Goal: Information Seeking & Learning: Find specific fact

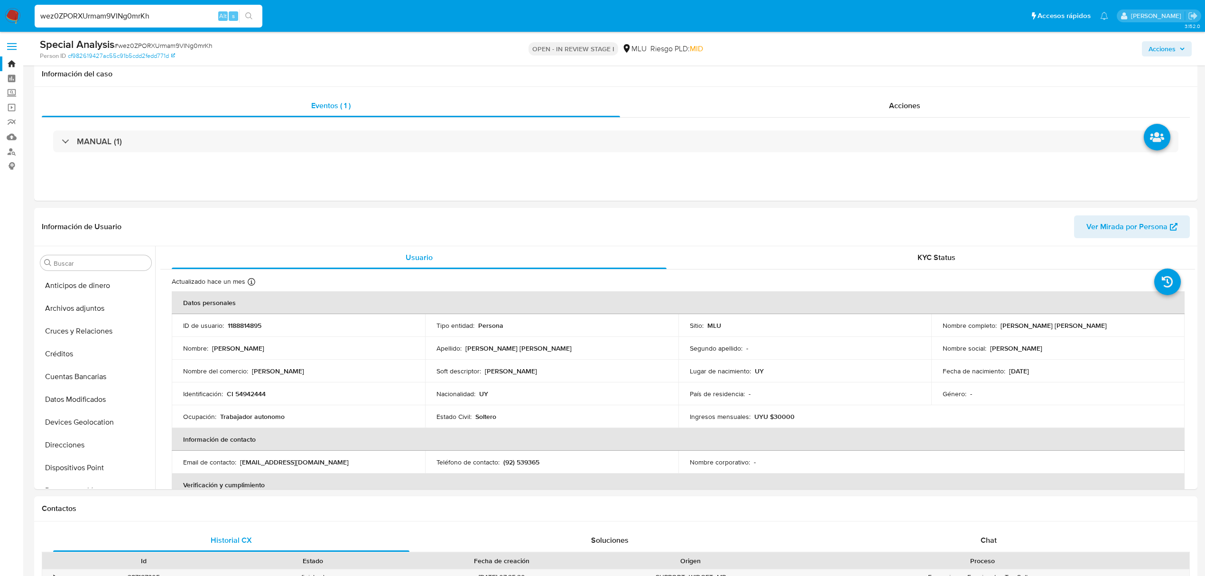
select select "10"
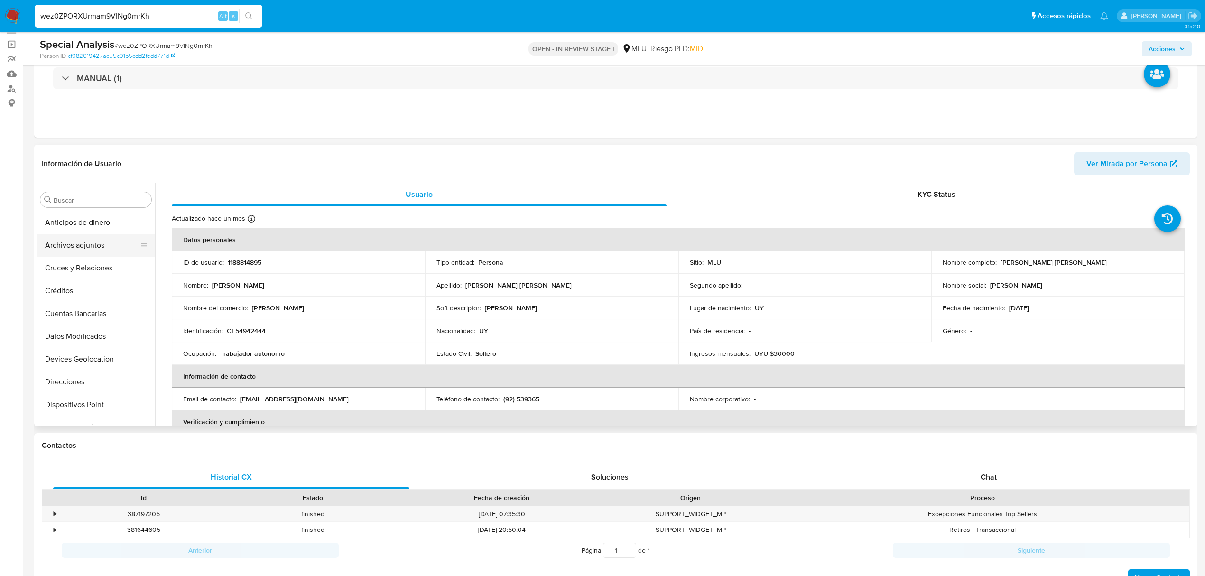
click at [97, 248] on button "Archivos adjuntos" at bounding box center [92, 245] width 111 height 23
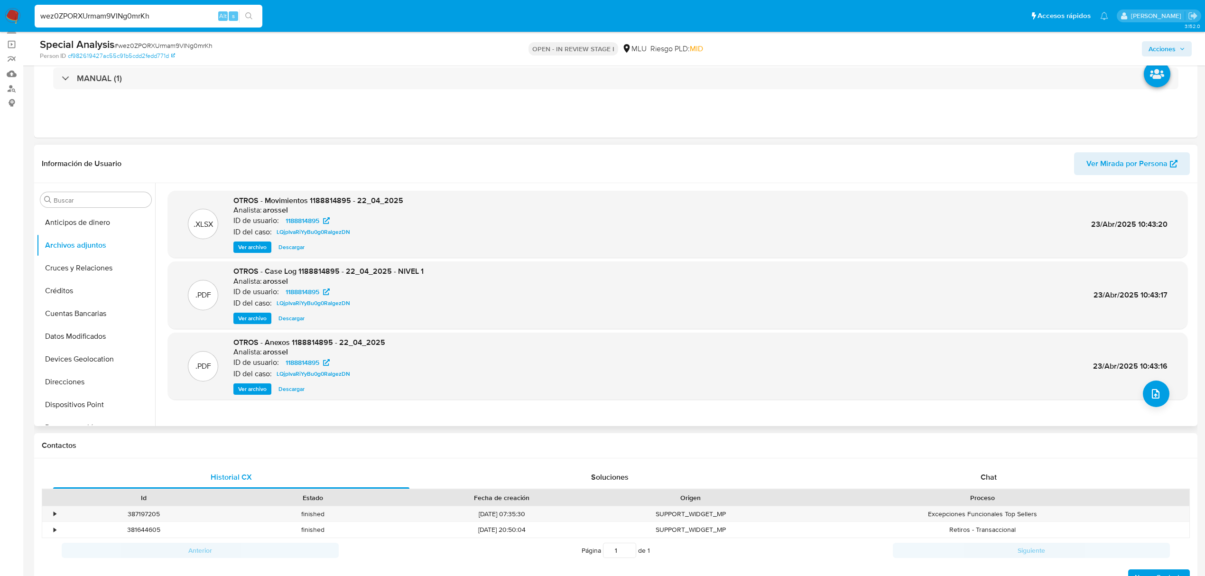
click at [253, 315] on span "Ver archivo" at bounding box center [252, 318] width 28 height 9
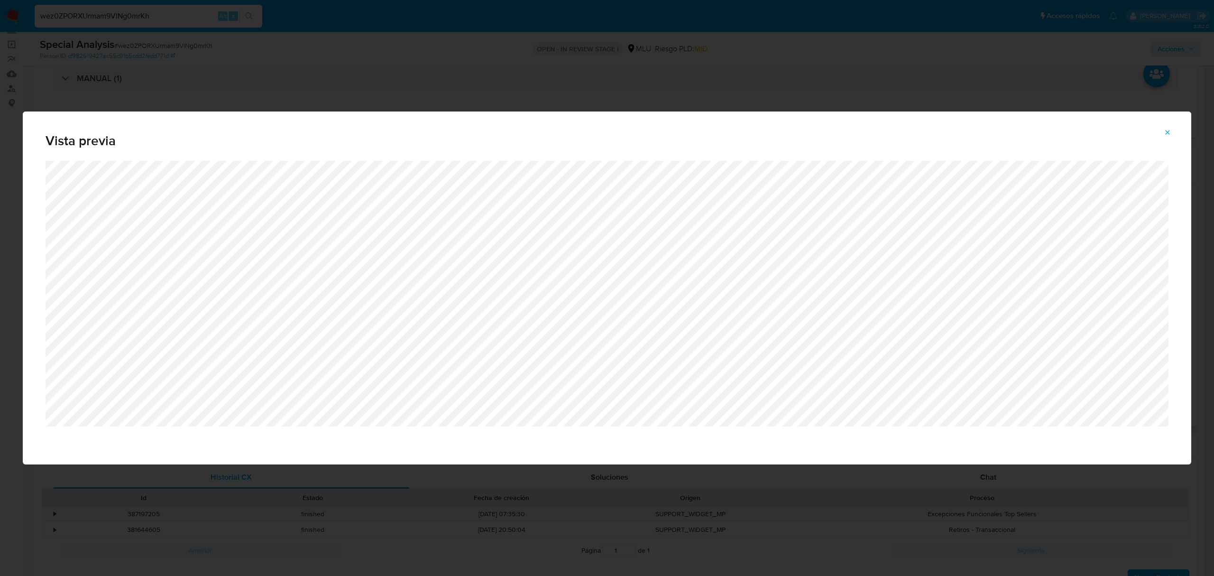
click at [1161, 130] on button "Attachment preview" at bounding box center [1167, 132] width 21 height 15
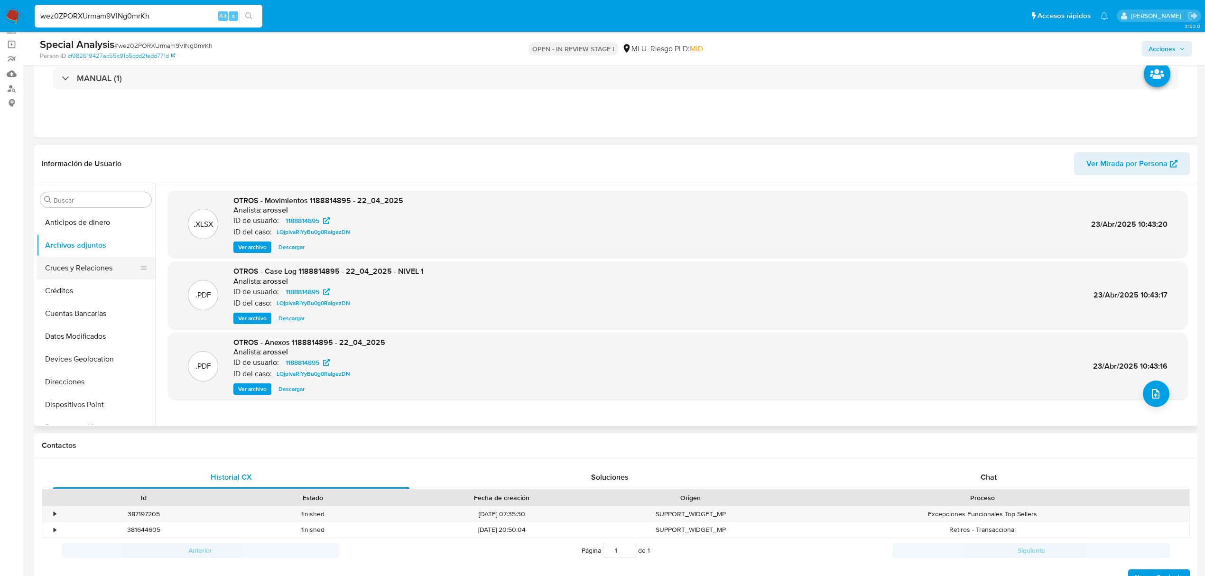
click at [76, 267] on button "Cruces y Relaciones" at bounding box center [92, 268] width 111 height 23
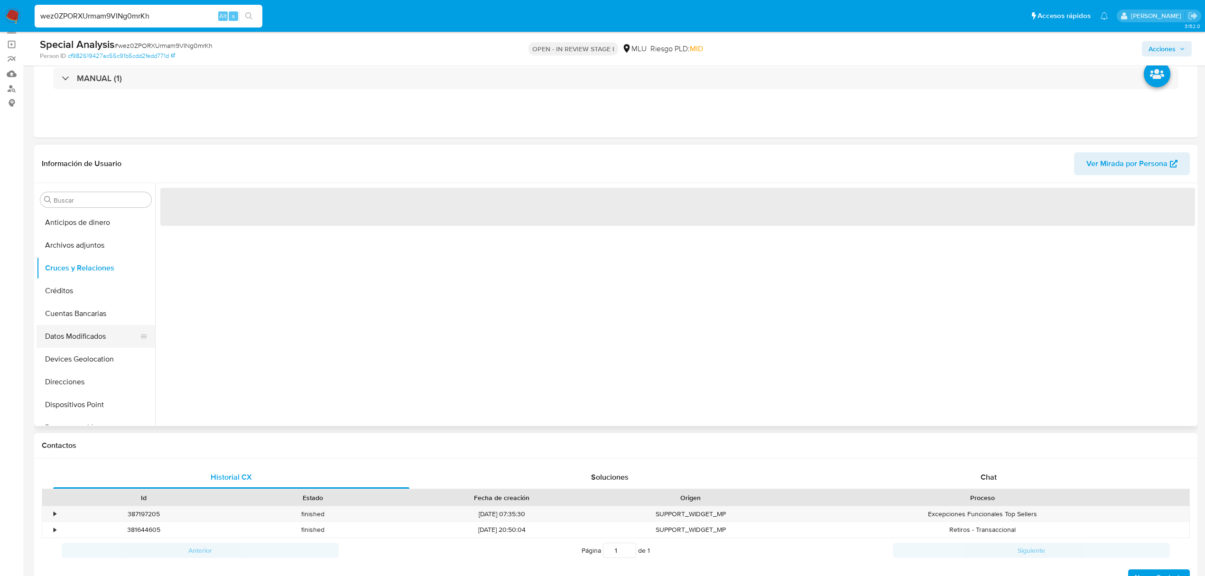
drag, startPoint x: 78, startPoint y: 321, endPoint x: 111, endPoint y: 331, distance: 34.2
click at [79, 321] on button "Cuentas Bancarias" at bounding box center [96, 313] width 119 height 23
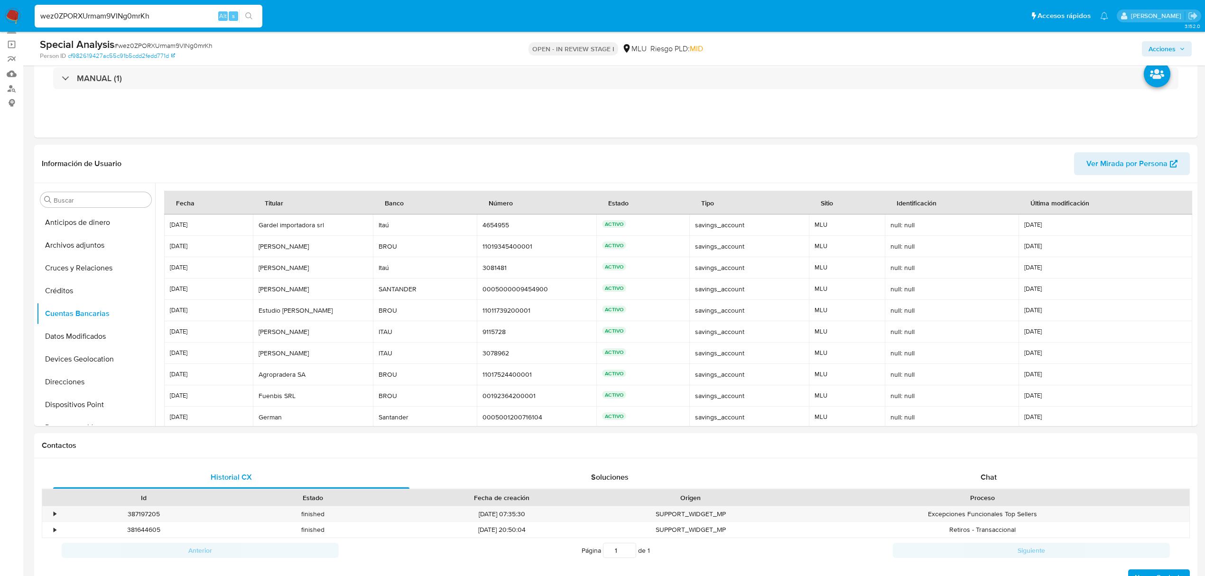
click at [302, 343] on td "Antonella Vignotti Antonella Vignotti" at bounding box center [313, 352] width 120 height 21
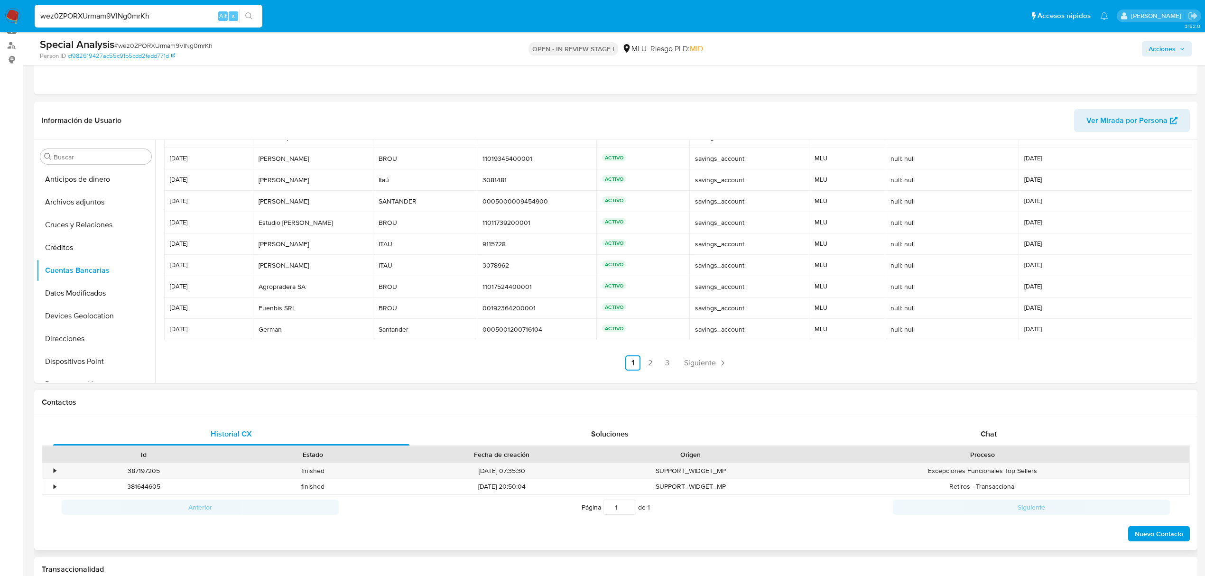
scroll to position [126, 0]
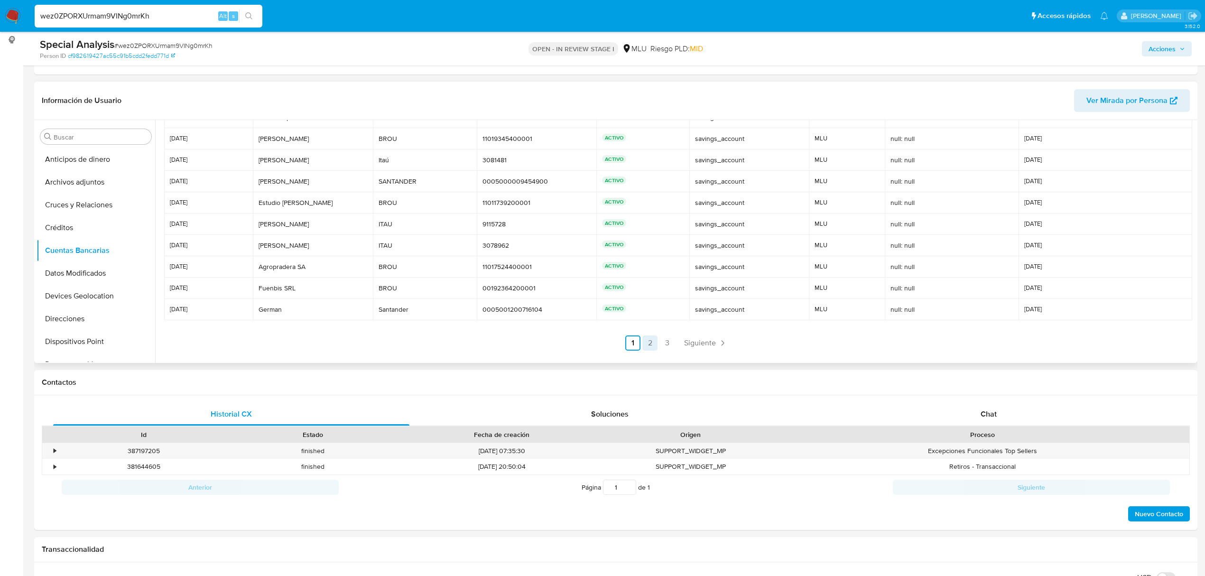
click at [655, 337] on link "2" at bounding box center [649, 342] width 15 height 15
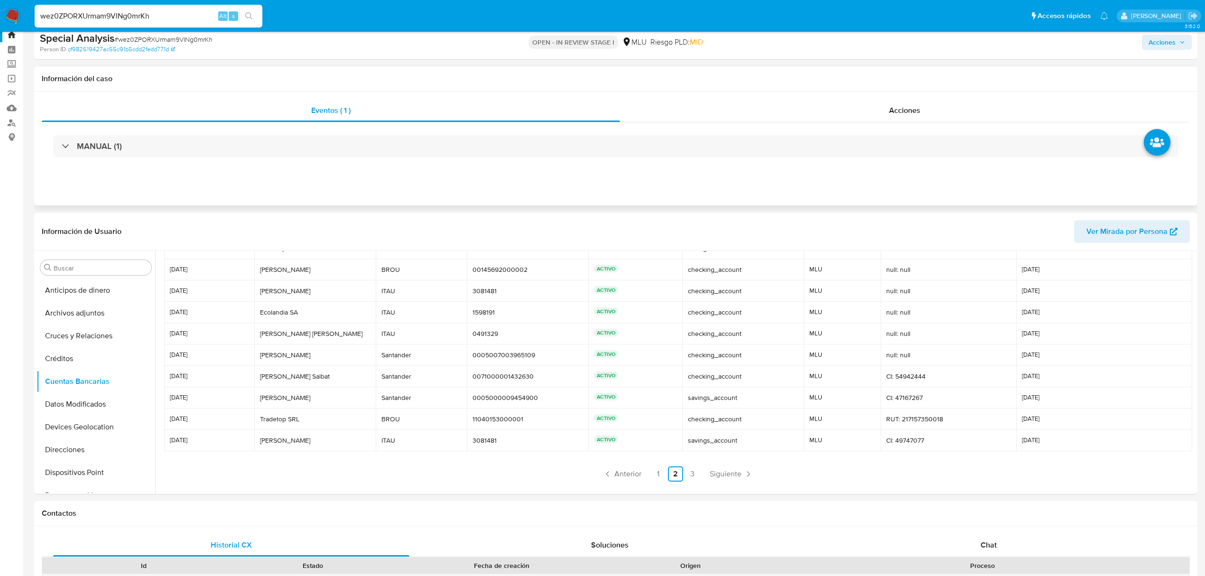
scroll to position [0, 0]
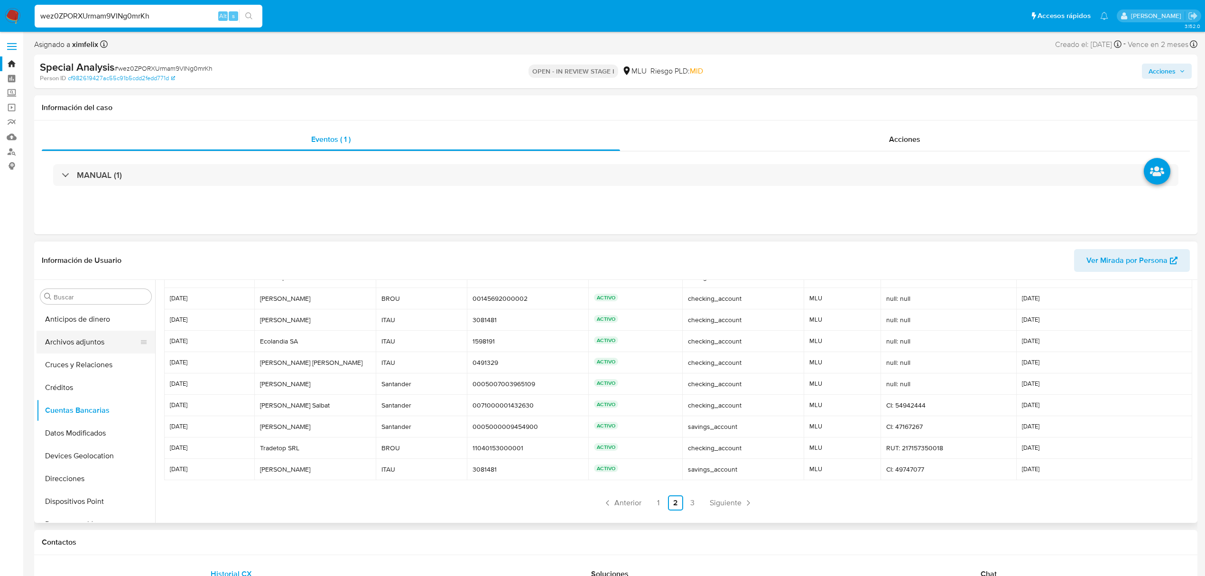
click at [99, 336] on button "Archivos adjuntos" at bounding box center [92, 342] width 111 height 23
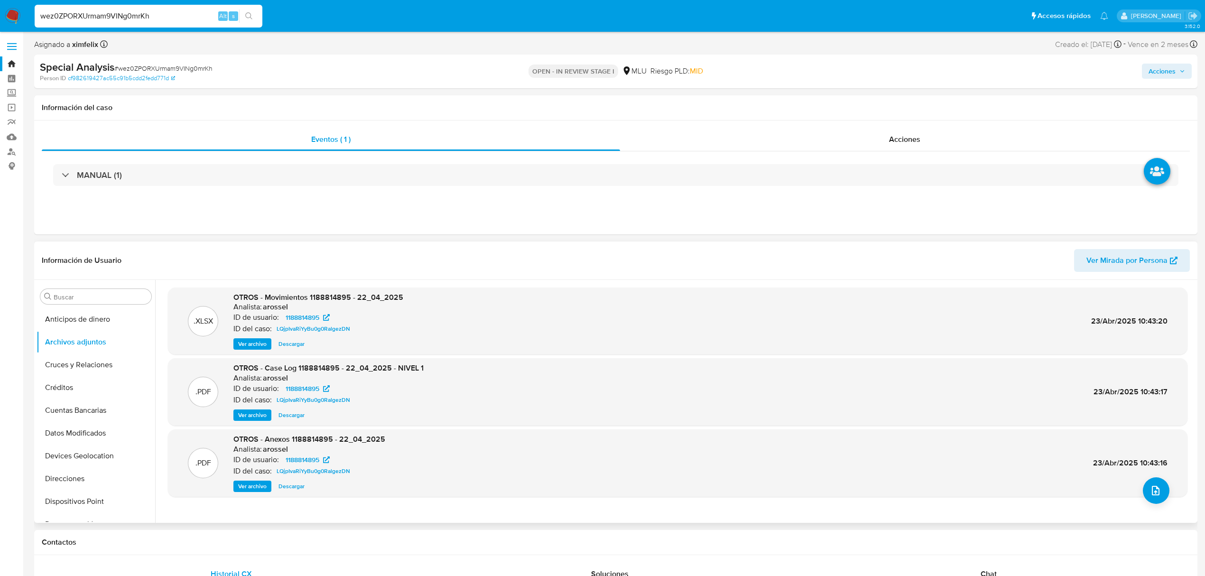
click at [261, 414] on span "Ver archivo" at bounding box center [252, 414] width 28 height 9
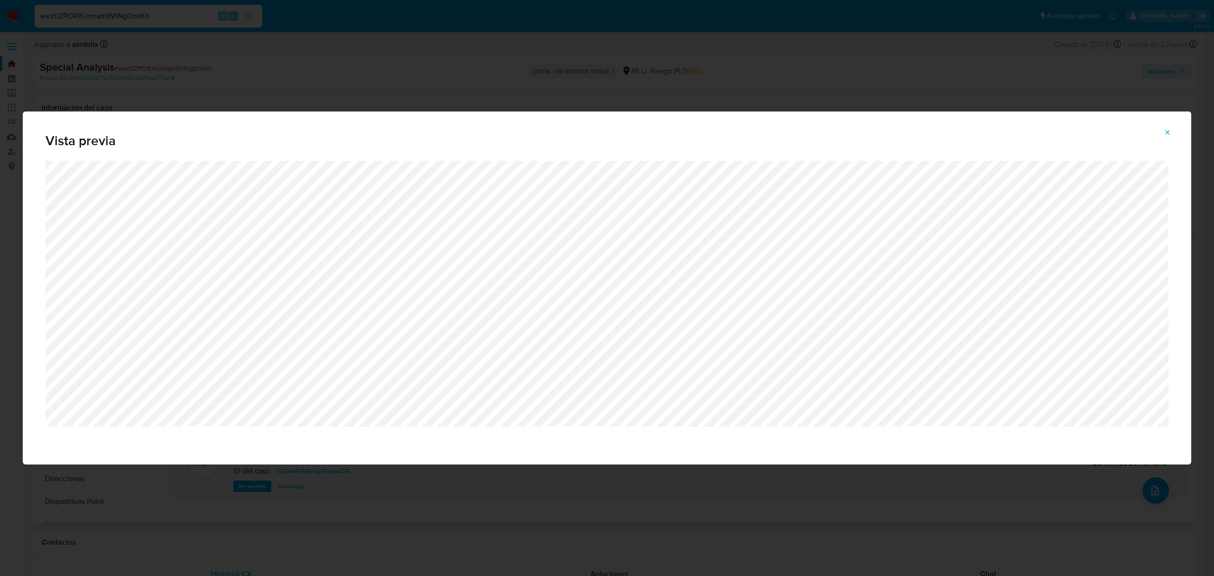
drag, startPoint x: 1169, startPoint y: 137, endPoint x: 1159, endPoint y: 138, distance: 9.5
click at [1168, 137] on span "Attachment preview" at bounding box center [1168, 132] width 8 height 13
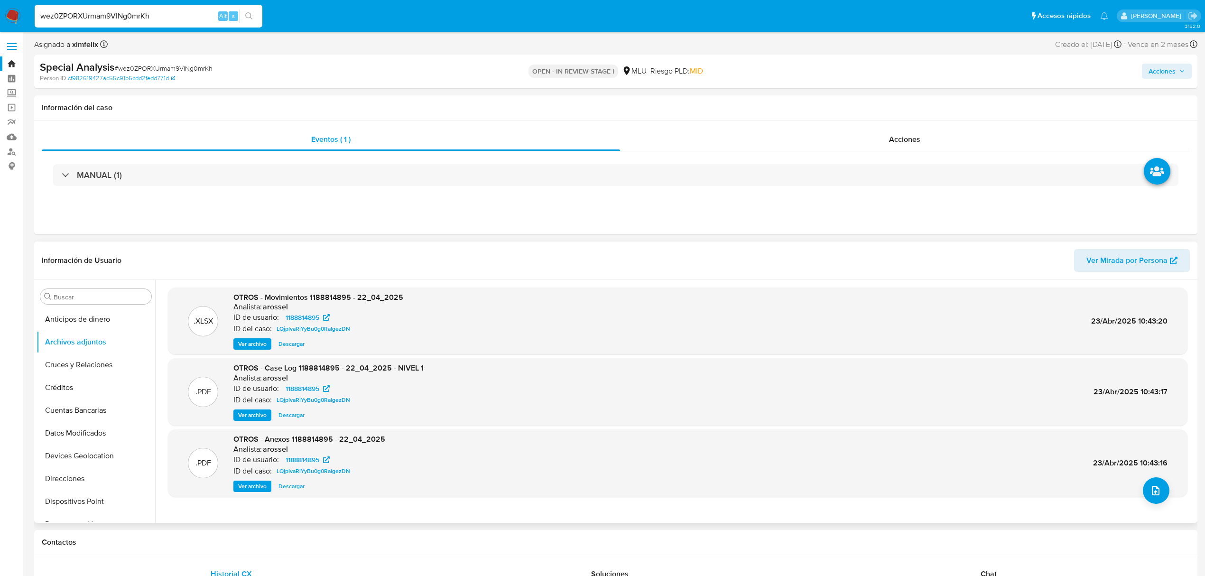
click at [123, 17] on input "wez0ZPORXUrmam9VINg0mrKh" at bounding box center [149, 16] width 228 height 12
paste input "IdWs5X7az6KVXR2mTdFpajJL"
type input "IdWs5X7az6KVXR2mTdFpajJL"
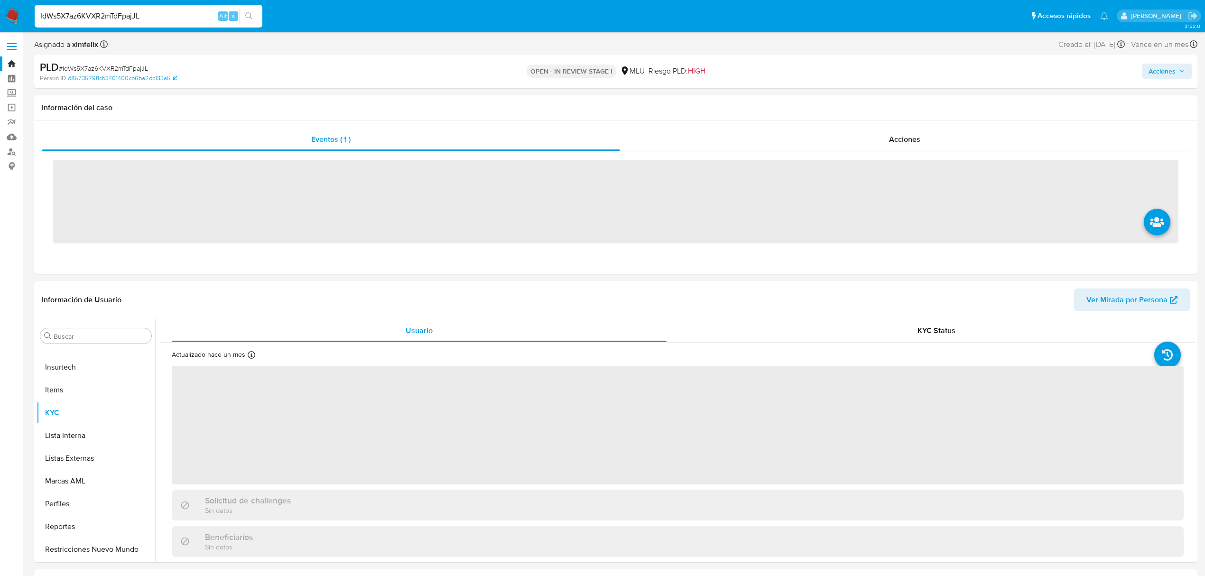
scroll to position [401, 0]
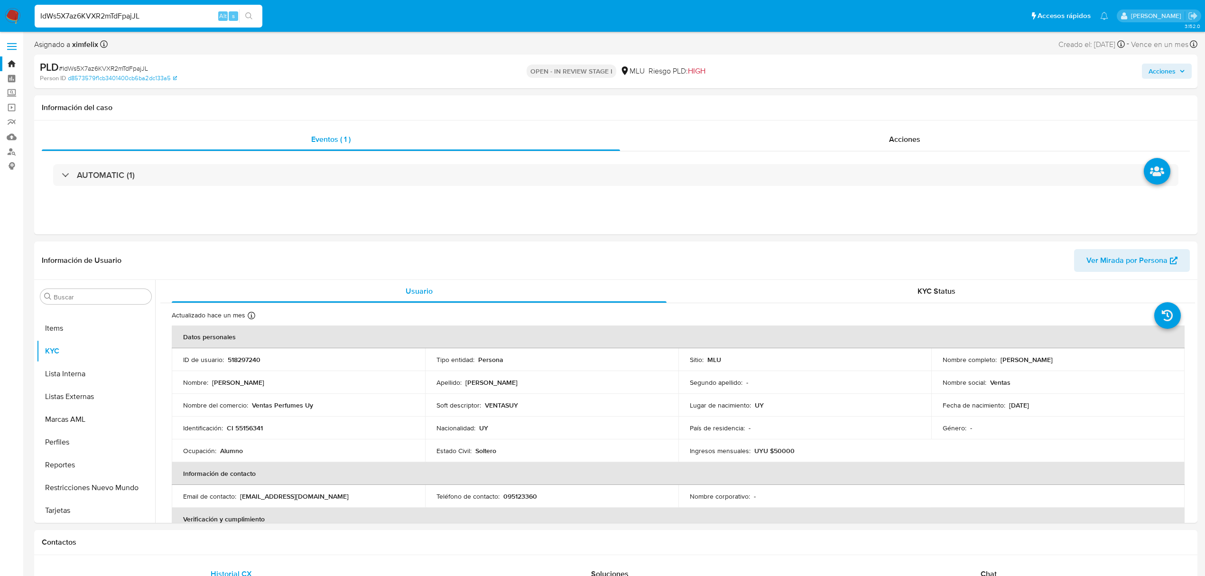
select select "10"
drag, startPoint x: 1041, startPoint y: 359, endPoint x: 998, endPoint y: 361, distance: 42.3
click at [998, 361] on div "Nombre completo : Nicolas Furno" at bounding box center [1057, 359] width 231 height 9
copy p "Nicolas Furno"
drag, startPoint x: 273, startPoint y: 424, endPoint x: 225, endPoint y: 429, distance: 48.6
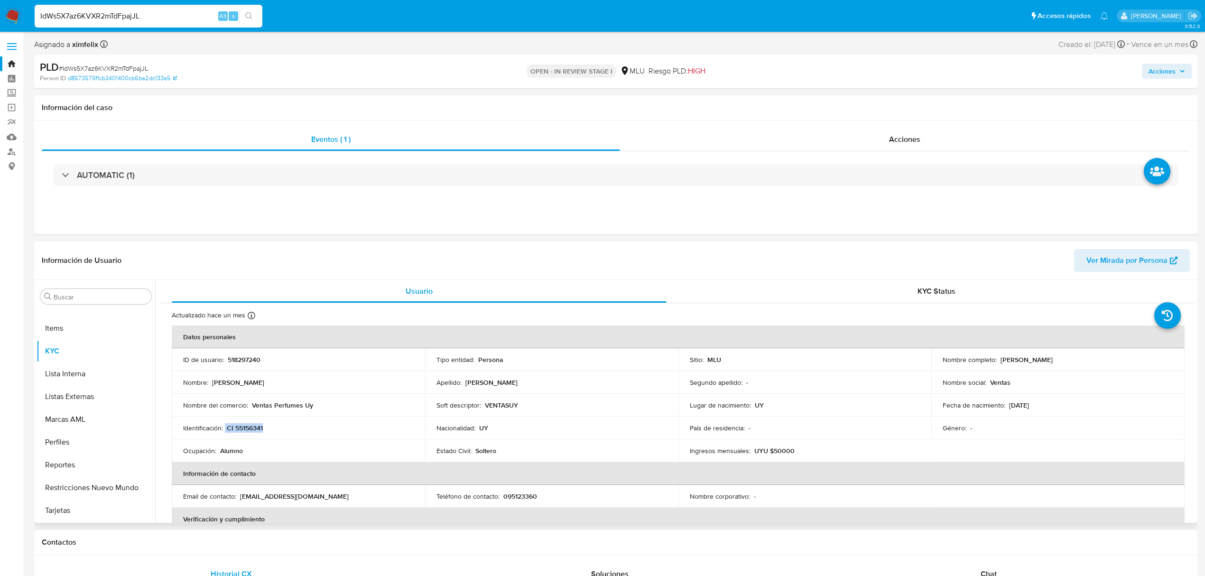
click at [225, 429] on td "Identificación : CI 55156341" at bounding box center [298, 427] width 253 height 23
copy div "CI 55156341"
drag, startPoint x: 314, startPoint y: 410, endPoint x: 253, endPoint y: 405, distance: 61.4
click at [253, 405] on td "Nombre del comercio : Ventas Perfumes Uy" at bounding box center [298, 405] width 253 height 23
copy p "Ventas Perfumes Uy"
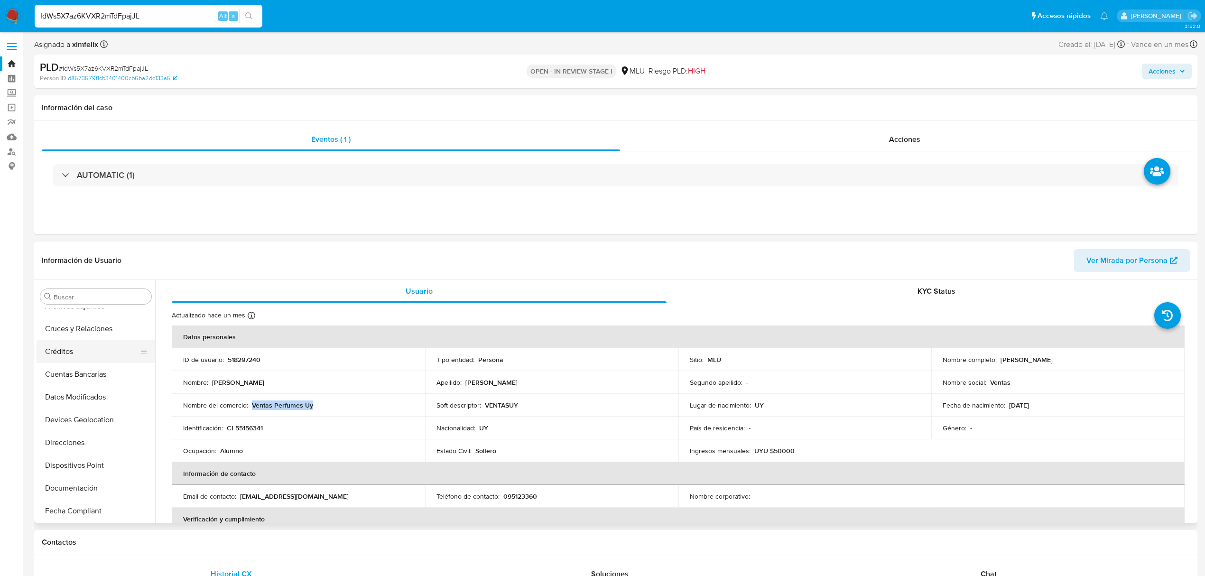
scroll to position [21, 0]
drag, startPoint x: 85, startPoint y: 395, endPoint x: 90, endPoint y: 401, distance: 7.8
click at [86, 395] on button "Cuentas Bancarias" at bounding box center [96, 389] width 119 height 23
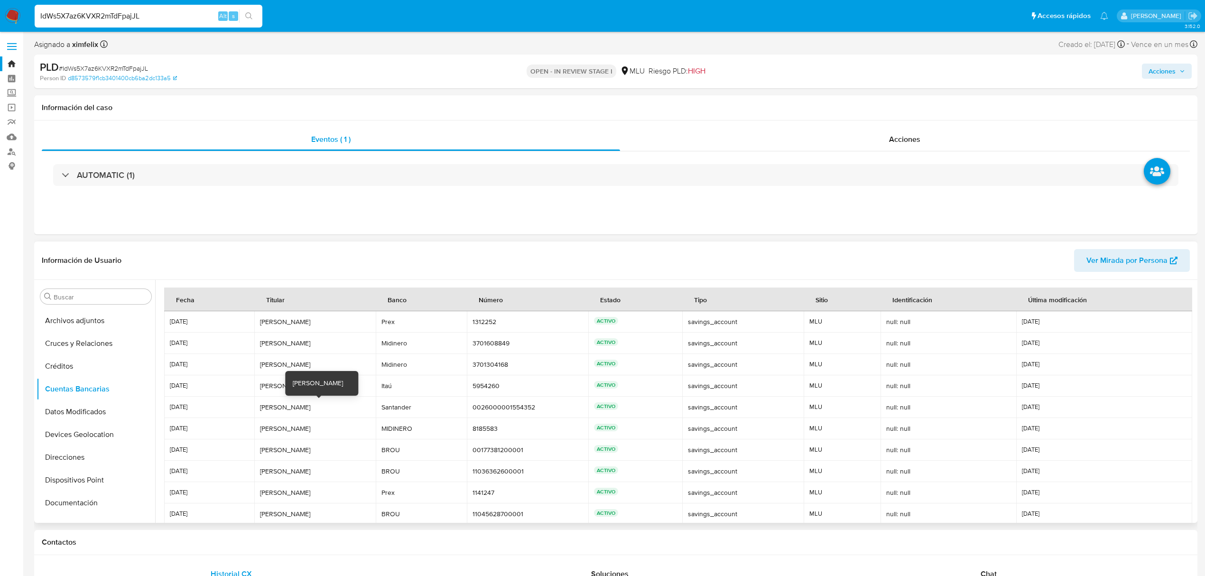
click at [295, 407] on div "Wilson Ferreira" at bounding box center [315, 407] width 110 height 9
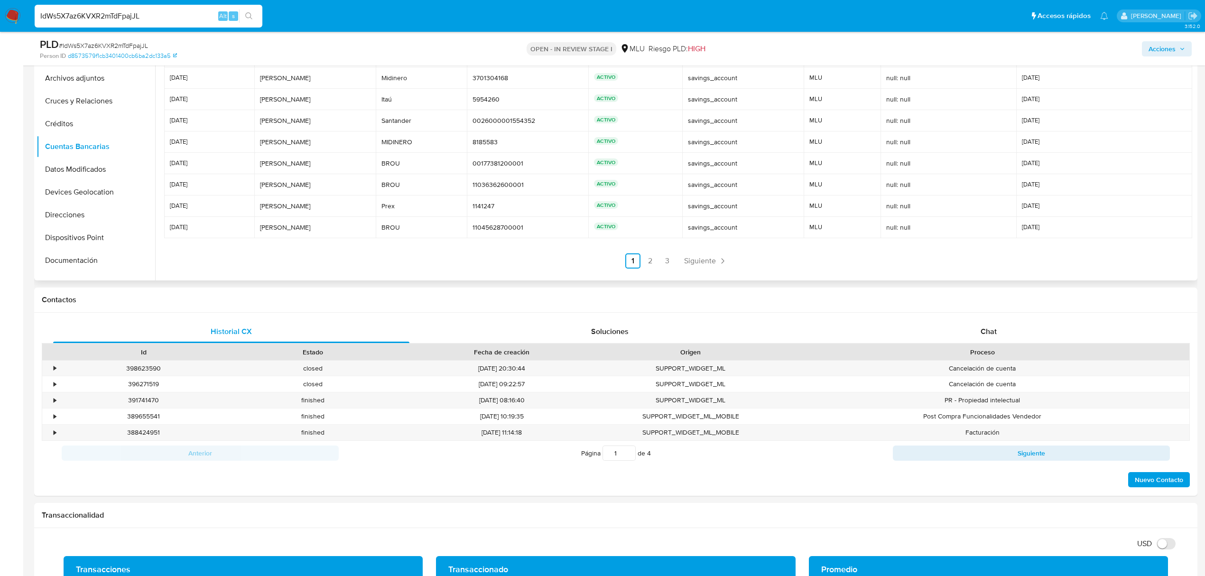
scroll to position [63, 0]
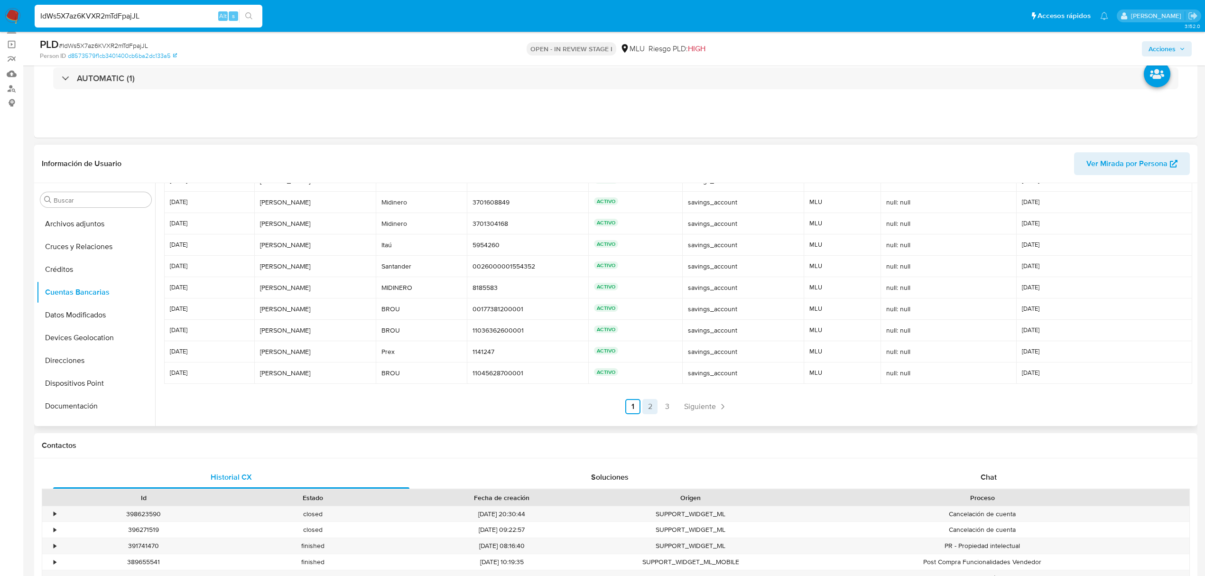
click at [647, 409] on link "2" at bounding box center [649, 406] width 15 height 15
click at [692, 413] on link "3" at bounding box center [692, 406] width 15 height 15
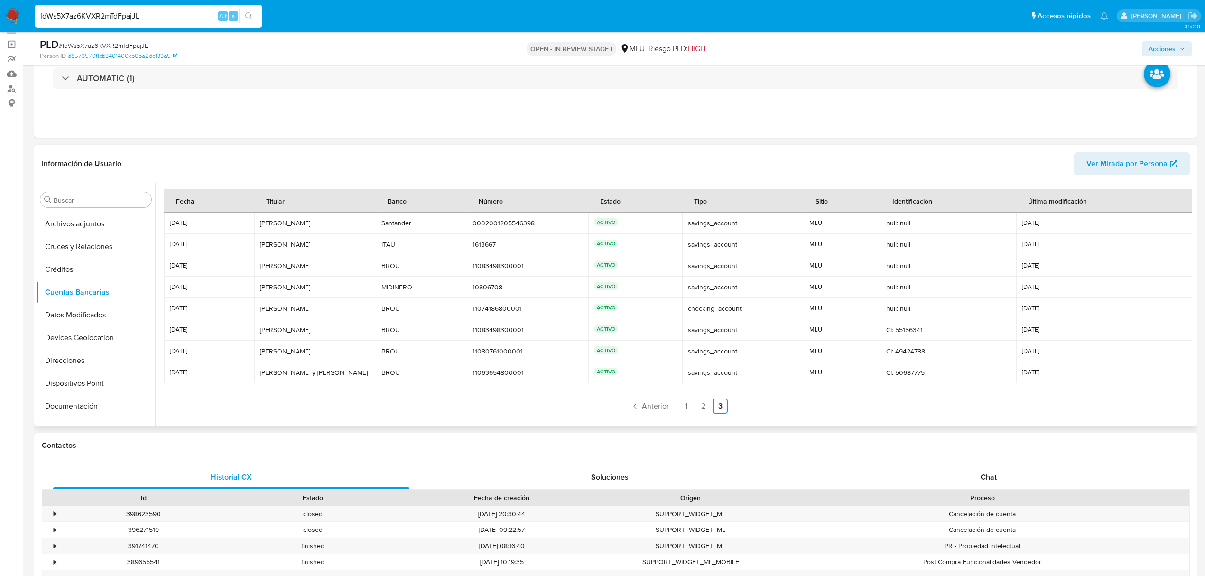
scroll to position [2, 0]
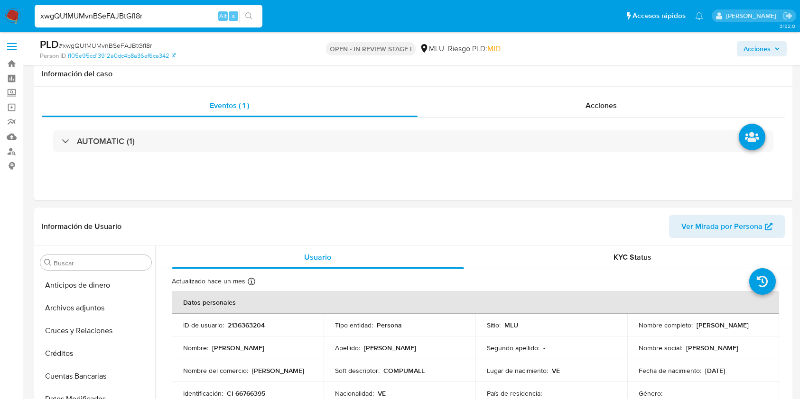
select select "10"
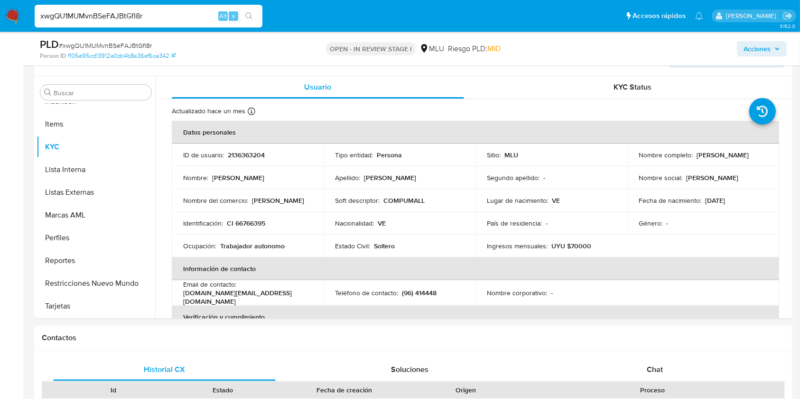
click at [114, 18] on input "xwgQU1MUMvnBSeFAJBtGfI8r" at bounding box center [149, 16] width 228 height 12
paste input "wez0ZPORXUrmam9VINg0mrKh"
type input "wez0ZPORXUrmam9VINg0mrKh"
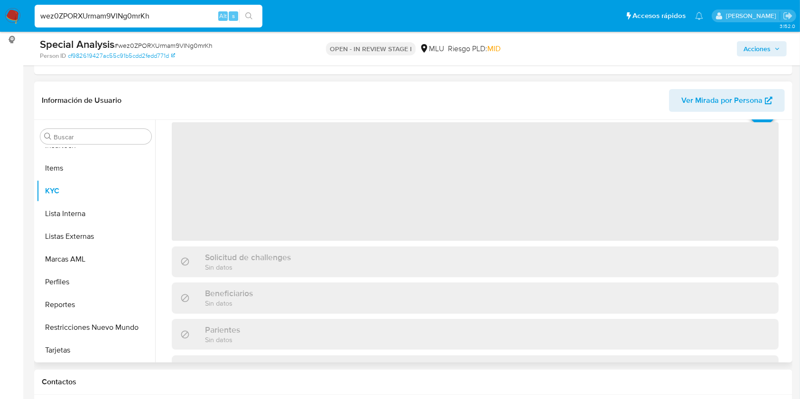
scroll to position [63, 0]
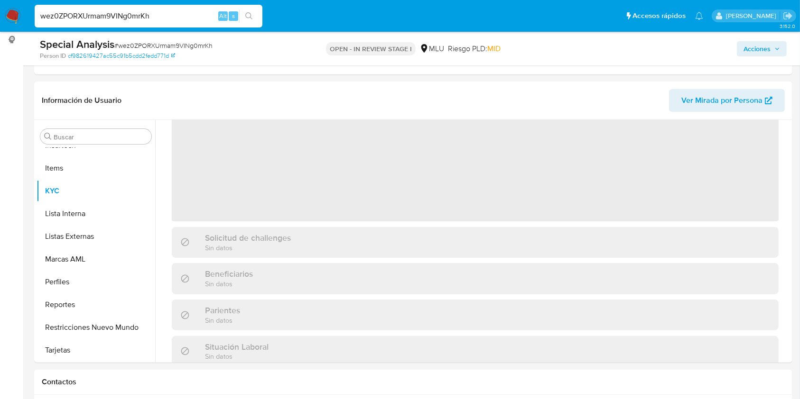
select select "10"
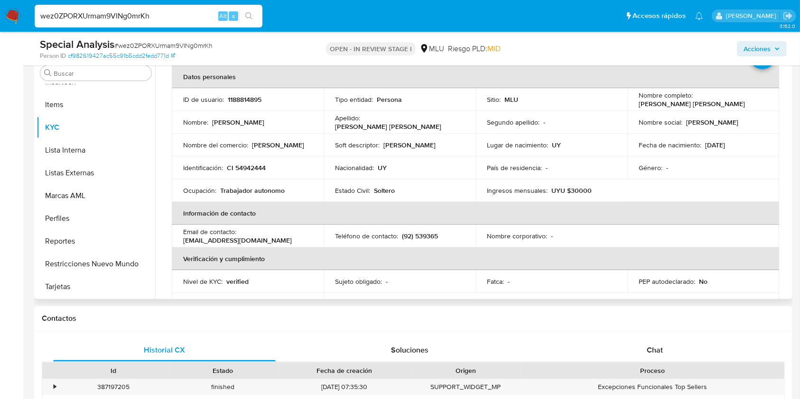
scroll to position [34, 0]
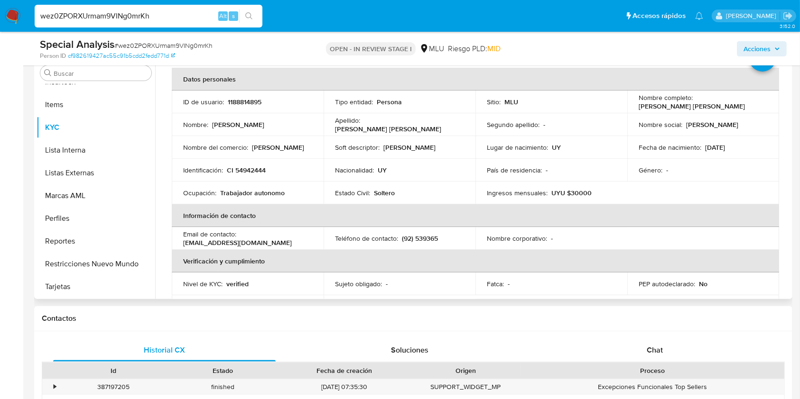
drag, startPoint x: 656, startPoint y: 244, endPoint x: 644, endPoint y: 244, distance: 12.3
click at [656, 244] on table "Datos personales ID de usuario : 1188814895 Tipo entidad : Persona Sitio : MLU …" at bounding box center [475, 238] width 607 height 341
